Goal: Information Seeking & Learning: Learn about a topic

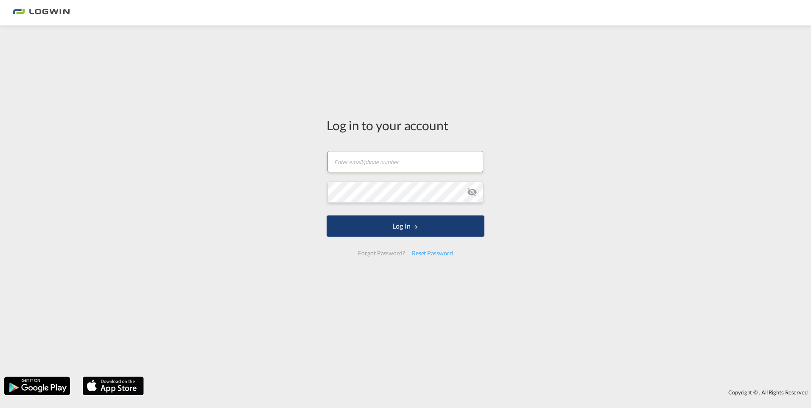
type input "[PERSON_NAME][EMAIL_ADDRESS][DOMAIN_NAME]"
click at [392, 232] on button "Log In" at bounding box center [406, 225] width 158 height 21
